Goal: Task Accomplishment & Management: Manage account settings

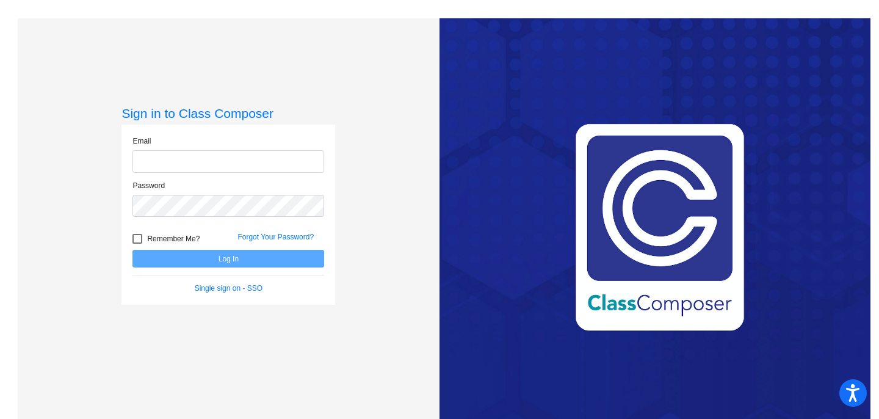
type input "[PERSON_NAME][EMAIL_ADDRESS][DOMAIN_NAME]"
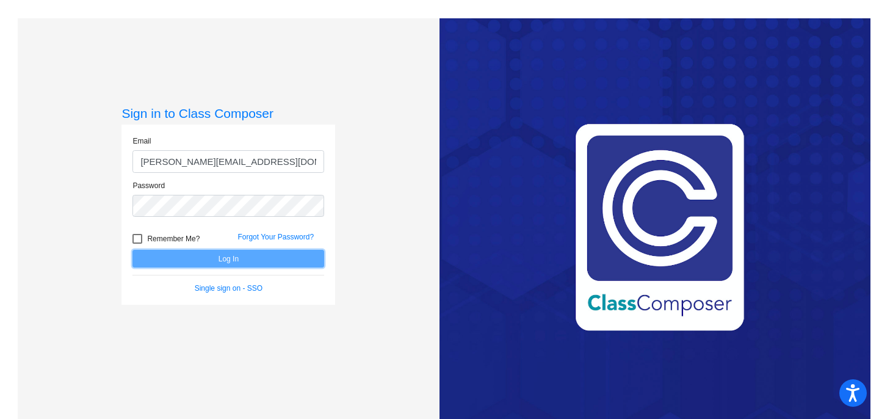
click at [223, 261] on button "Log In" at bounding box center [228, 259] width 192 height 18
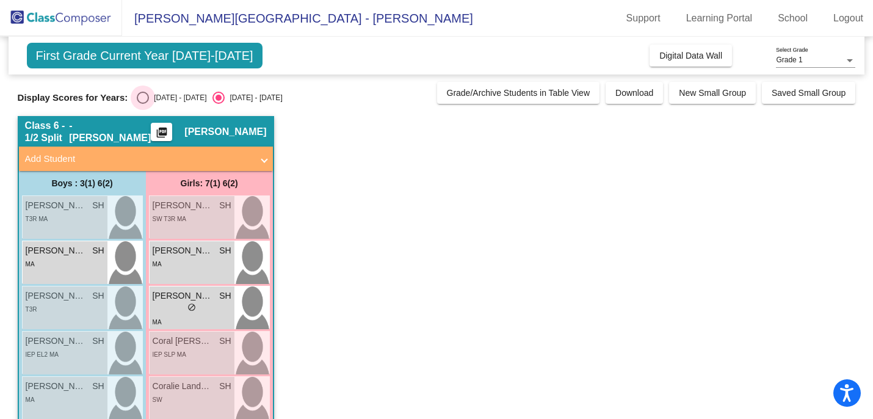
click at [145, 98] on div "Select an option" at bounding box center [143, 98] width 12 height 12
click at [143, 104] on input "[DATE] - [DATE]" at bounding box center [142, 104] width 1 height 1
radio input "true"
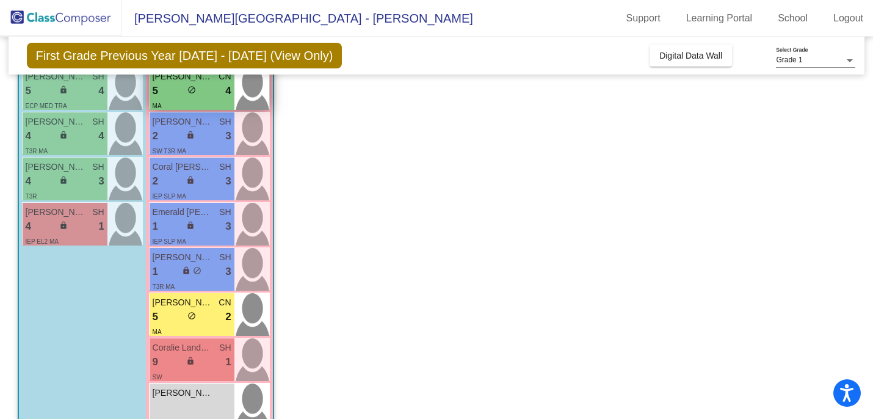
scroll to position [383, 0]
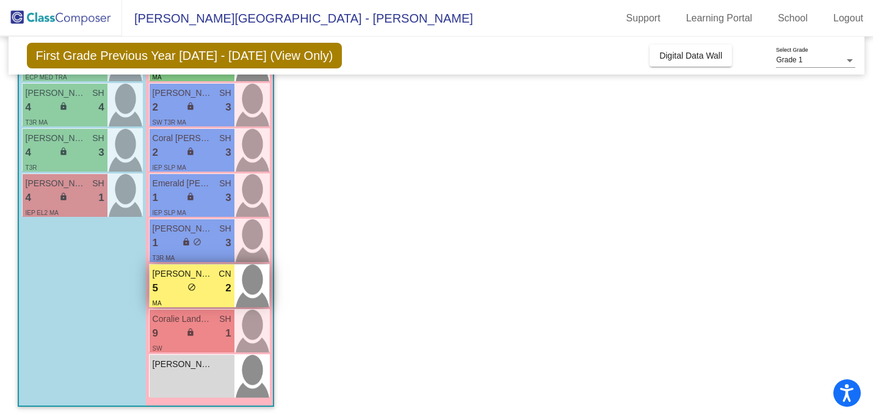
click at [172, 284] on div "5 lock do_not_disturb_alt 2" at bounding box center [192, 288] width 79 height 16
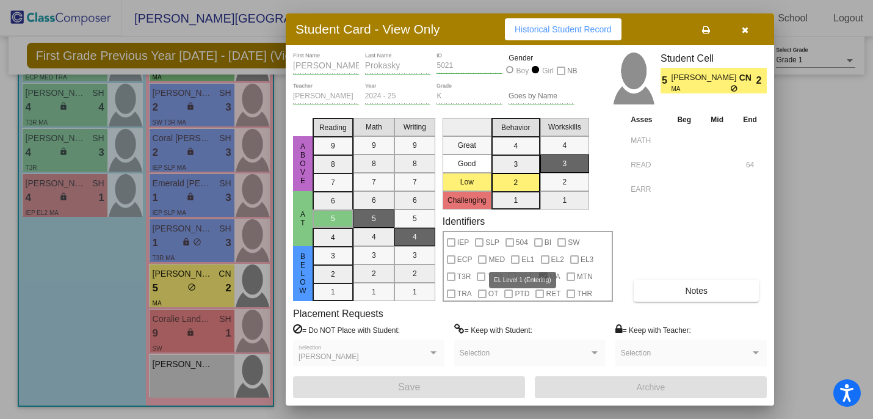
scroll to position [0, 0]
click at [695, 292] on span "Notes" at bounding box center [696, 291] width 23 height 10
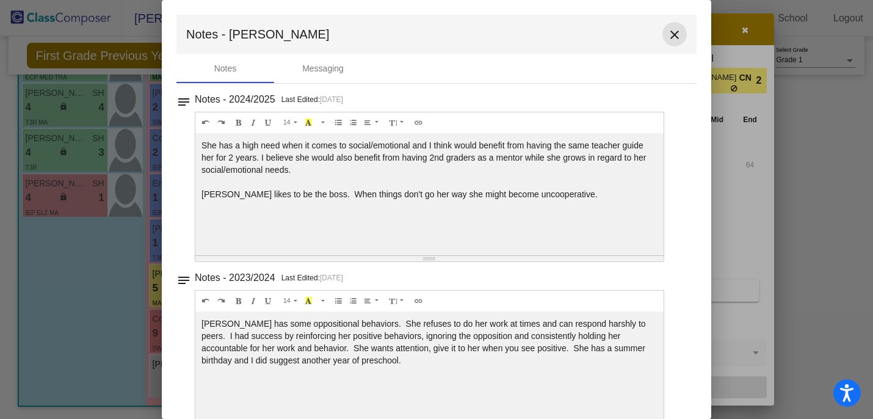
click at [667, 33] on mat-icon "close" at bounding box center [674, 34] width 15 height 15
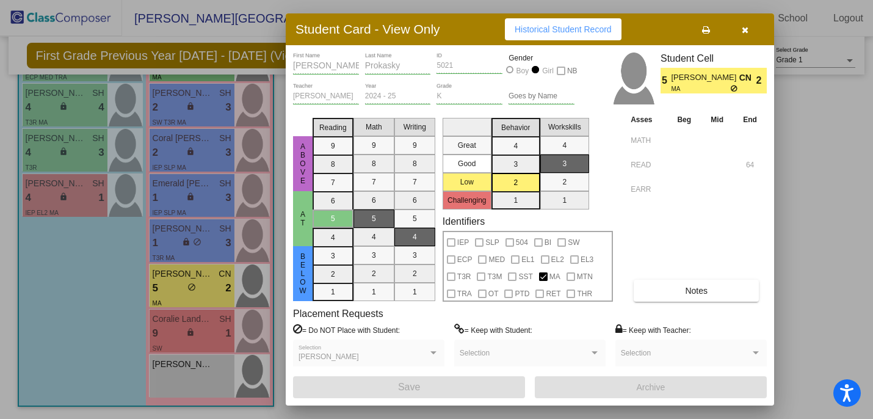
click at [744, 29] on icon "button" at bounding box center [745, 30] width 7 height 9
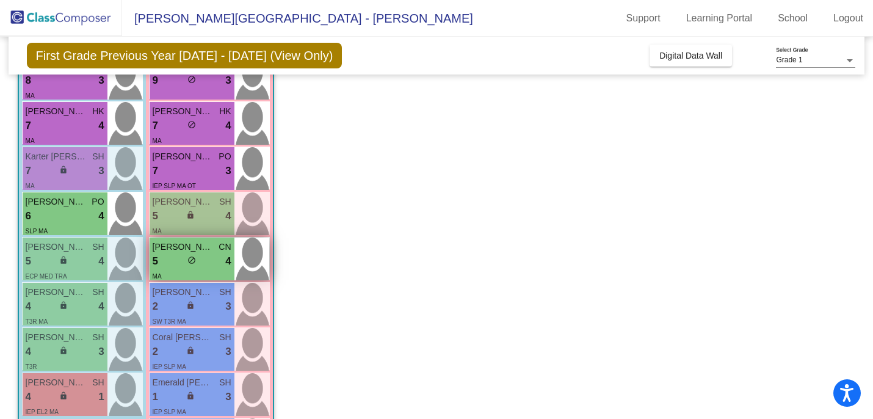
scroll to position [184, 0]
click at [173, 256] on div "5 lock do_not_disturb_alt 4" at bounding box center [192, 262] width 79 height 16
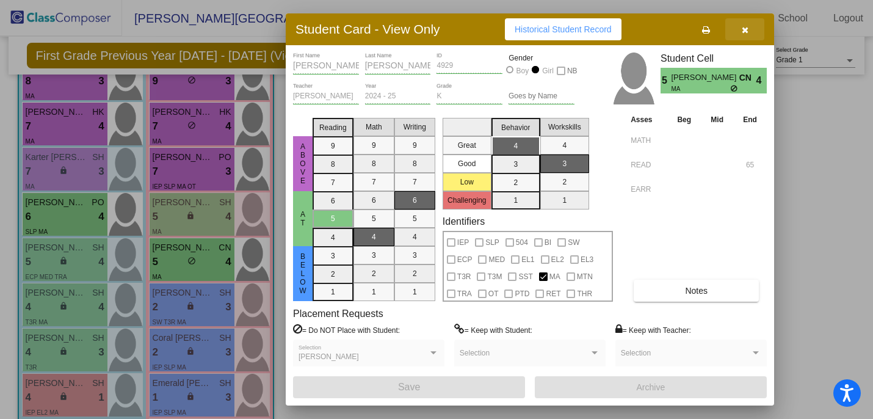
click at [745, 29] on icon "button" at bounding box center [745, 30] width 7 height 9
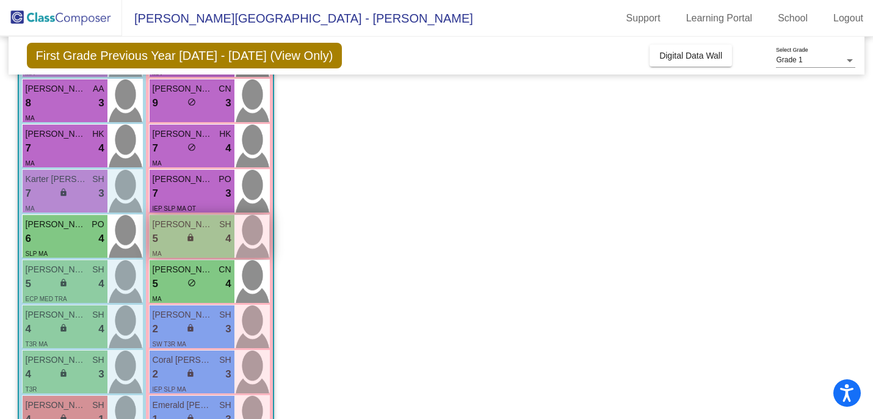
scroll to position [137, 0]
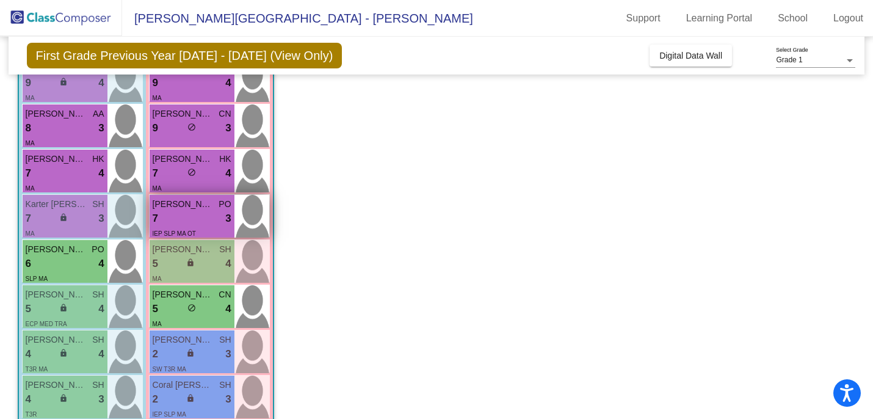
click at [191, 209] on span "[PERSON_NAME]" at bounding box center [183, 204] width 61 height 13
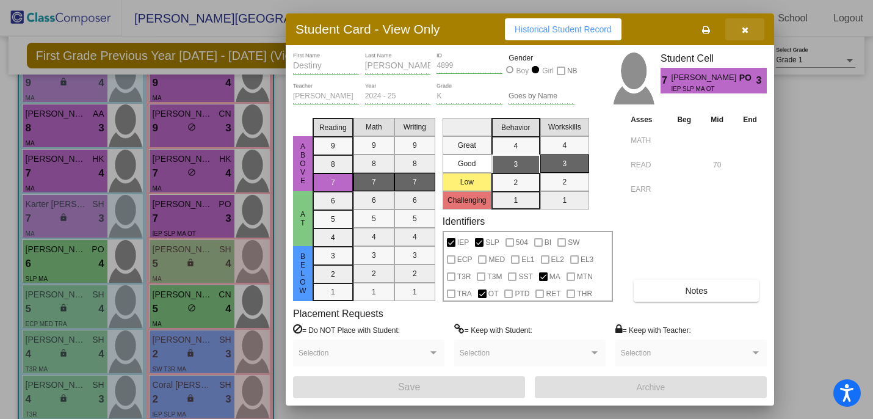
click at [747, 31] on icon "button" at bounding box center [745, 30] width 7 height 9
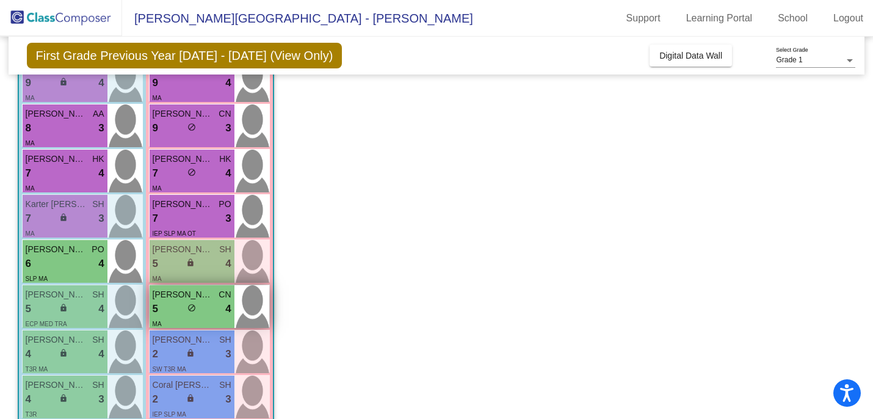
click at [181, 304] on div "5 lock do_not_disturb_alt 4" at bounding box center [192, 309] width 79 height 16
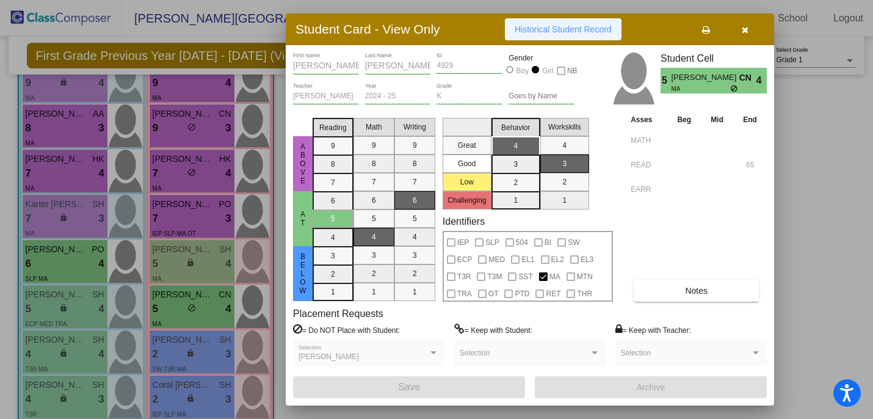
click at [565, 28] on span "Historical Student Record" at bounding box center [563, 29] width 97 height 10
click at [746, 27] on icon "button" at bounding box center [745, 30] width 7 height 9
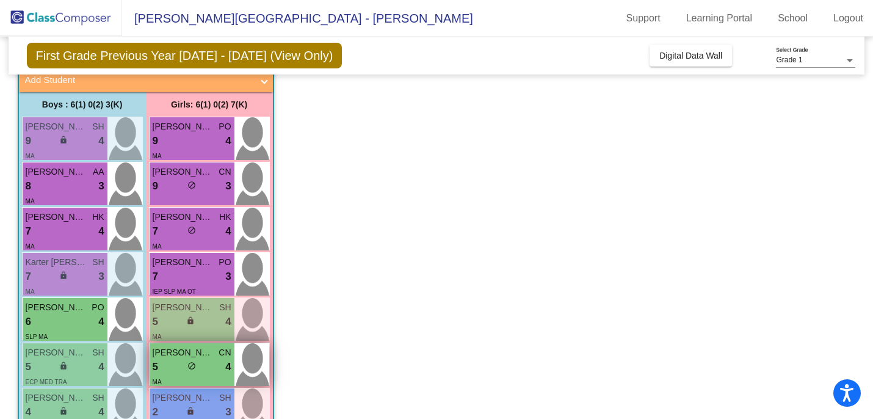
scroll to position [40, 0]
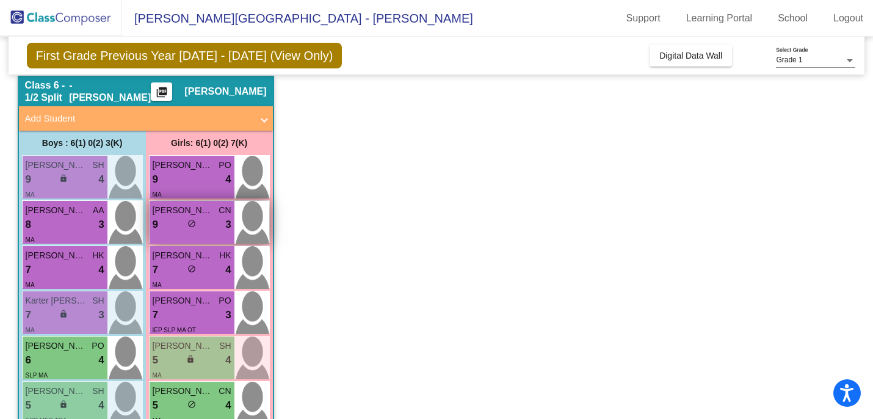
click at [178, 222] on div "9 lock do_not_disturb_alt 3" at bounding box center [192, 225] width 79 height 16
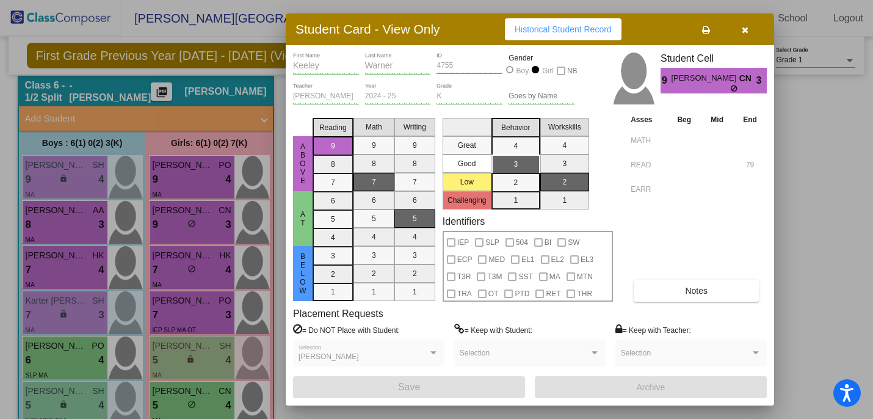
click at [557, 33] on span "Historical Student Record" at bounding box center [563, 29] width 97 height 10
click at [747, 29] on icon "button" at bounding box center [745, 30] width 7 height 9
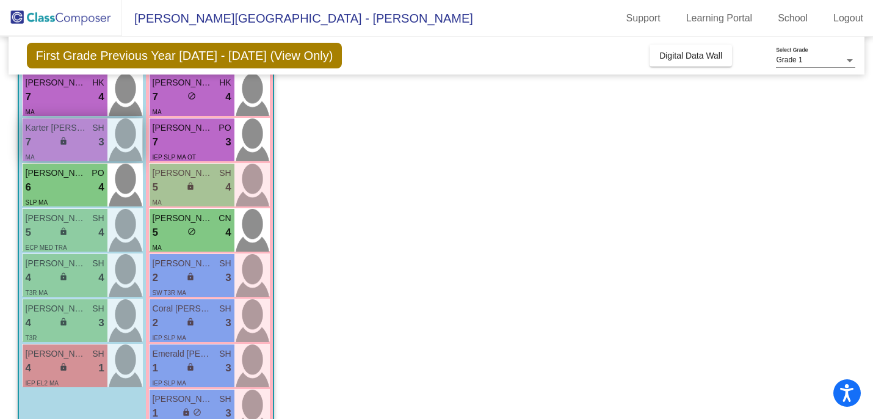
scroll to position [220, 0]
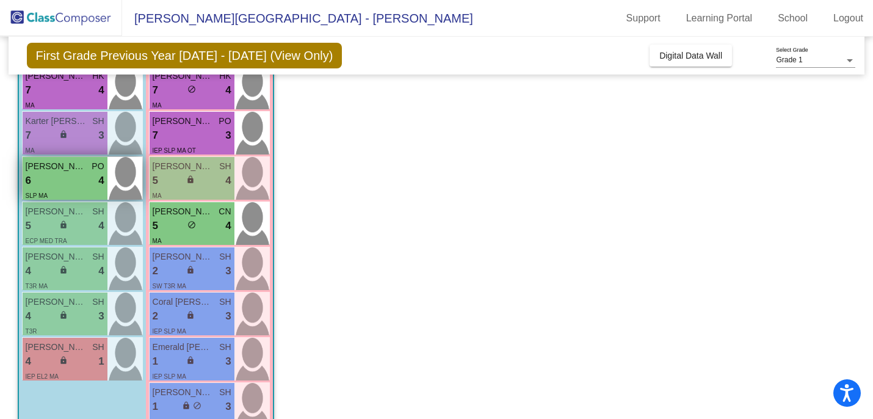
click at [53, 178] on div "6 lock do_not_disturb_alt 4" at bounding box center [65, 181] width 79 height 16
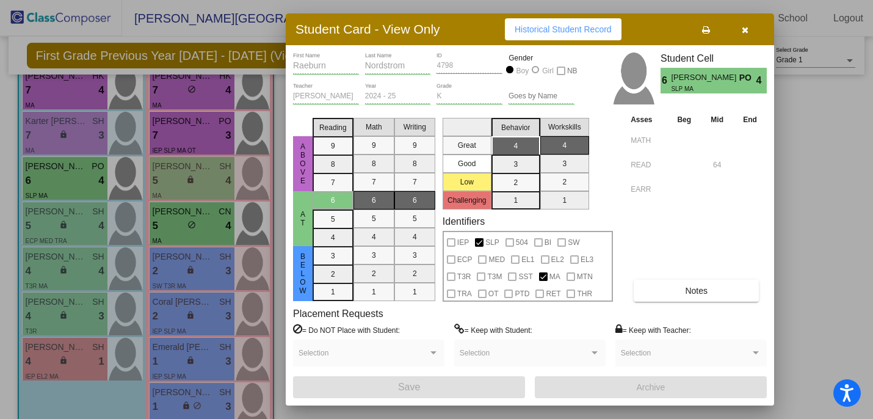
click at [562, 29] on span "Historical Student Record" at bounding box center [563, 29] width 97 height 10
click at [744, 29] on icon "button" at bounding box center [745, 30] width 7 height 9
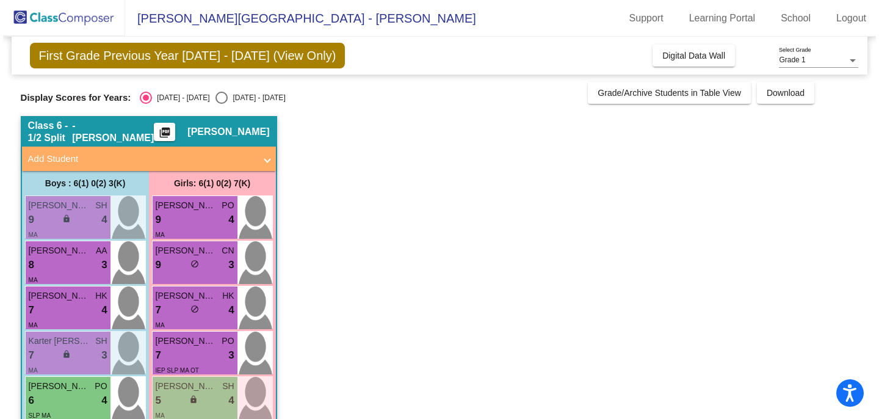
scroll to position [0, 0]
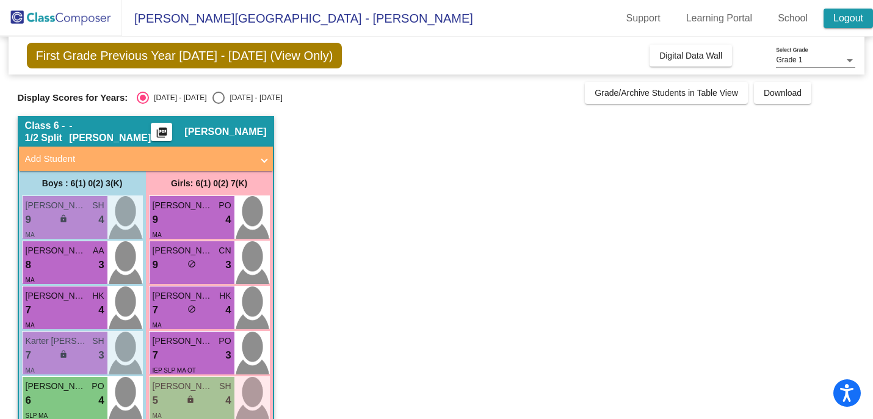
click at [834, 18] on link "Logout" at bounding box center [848, 19] width 49 height 20
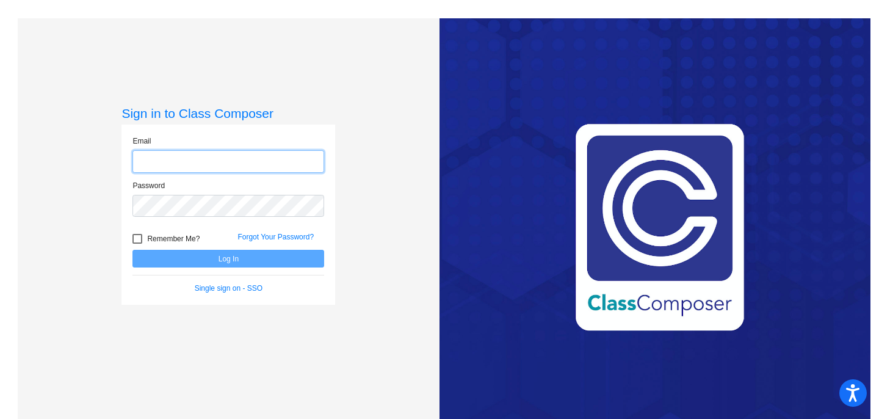
type input "[PERSON_NAME][EMAIL_ADDRESS][DOMAIN_NAME]"
